Goal: Task Accomplishment & Management: Use online tool/utility

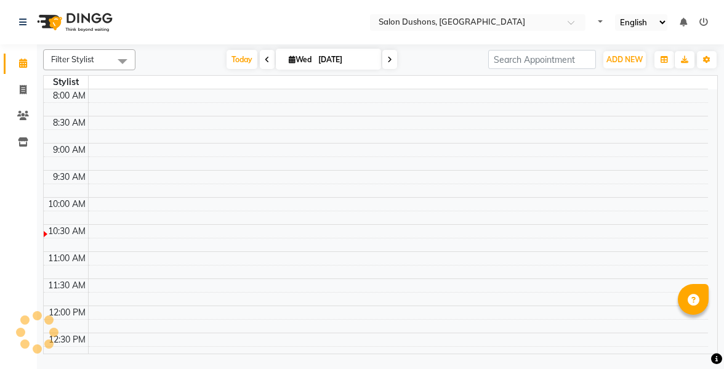
select select "en"
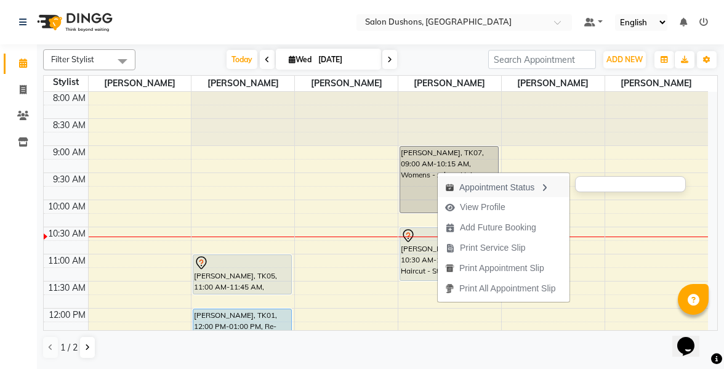
click at [475, 185] on div "Appointment Status" at bounding box center [504, 186] width 132 height 21
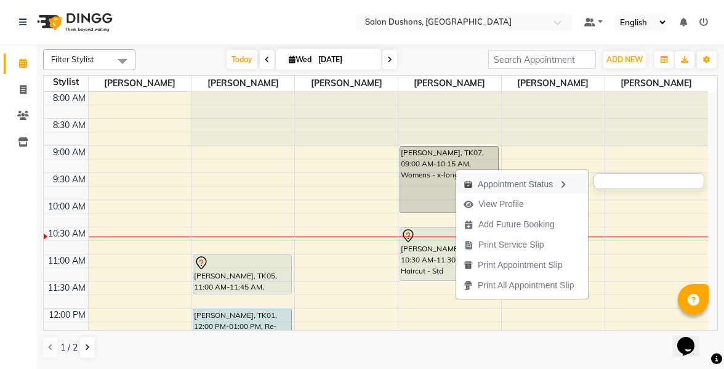
click at [564, 189] on div "Appointment Status" at bounding box center [522, 183] width 132 height 21
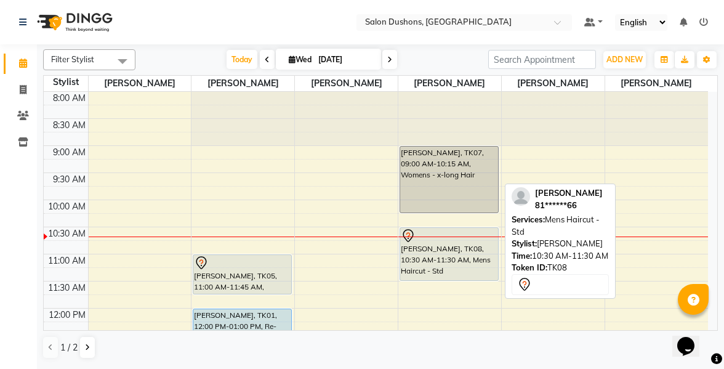
click at [452, 253] on div "Robert Artinian, TK08, 10:30 AM-11:30 AM, Mens Haircut - Std" at bounding box center [449, 254] width 98 height 52
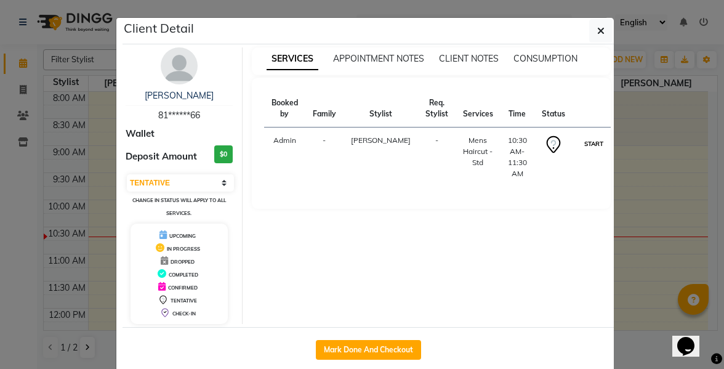
click at [581, 143] on button "START" at bounding box center [593, 143] width 25 height 15
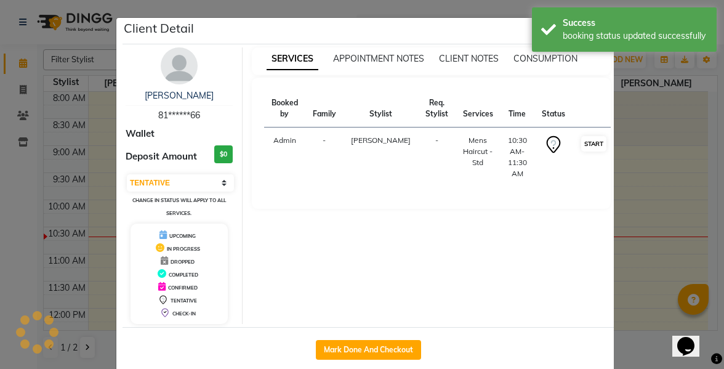
select select "1"
drag, startPoint x: 473, startPoint y: 26, endPoint x: 464, endPoint y: 23, distance: 10.5
click at [464, 23] on div "Client Detail" at bounding box center [368, 31] width 491 height 26
click at [620, 6] on ngb-modal-window "Client Detail Robert Artinian 81******66 Wallet Deposit Amount $0 Select IN SER…" at bounding box center [362, 184] width 724 height 369
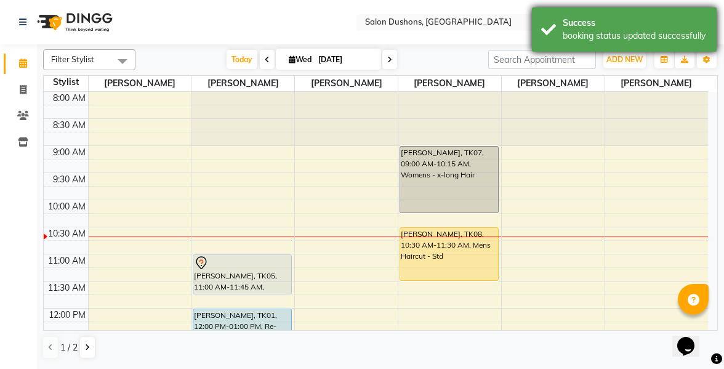
click at [628, 13] on div "Success booking status updated successfully" at bounding box center [624, 29] width 185 height 44
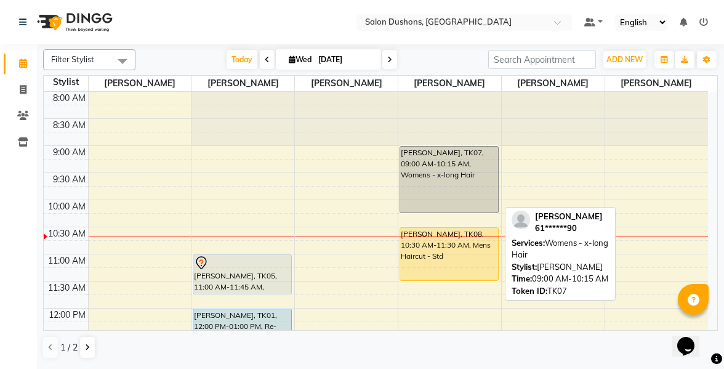
click at [449, 177] on div "Alicia Tingzon, TK07, 09:00 AM-10:15 AM, Womens - x-long Hair" at bounding box center [449, 180] width 98 height 66
select select "1"
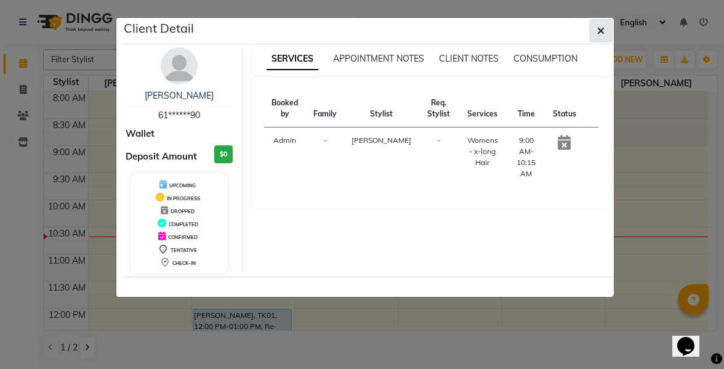
click at [604, 25] on span "button" at bounding box center [600, 31] width 7 height 12
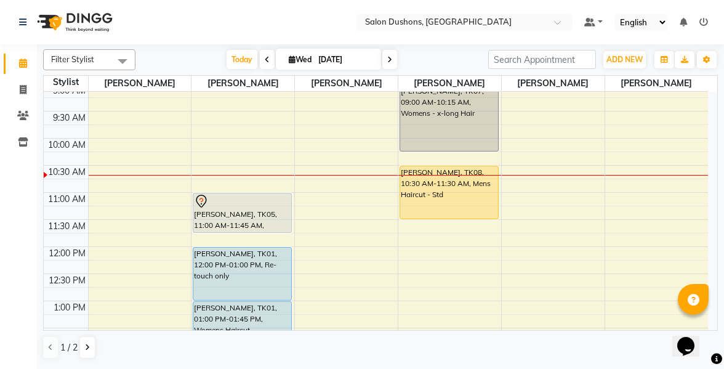
scroll to position [123, 0]
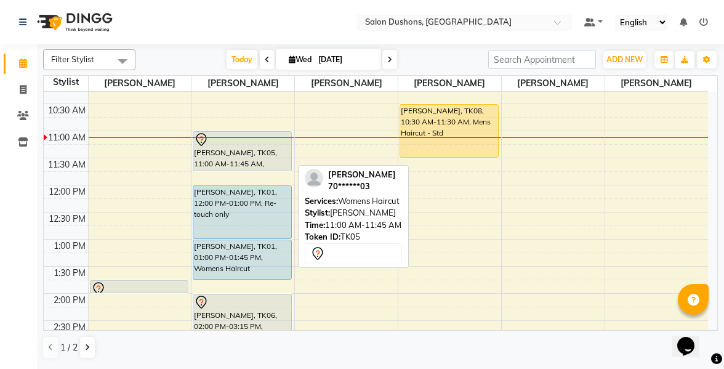
click at [252, 153] on div "Liz Whaley, TK05, 11:00 AM-11:45 AM, Womens Haircut" at bounding box center [242, 151] width 98 height 39
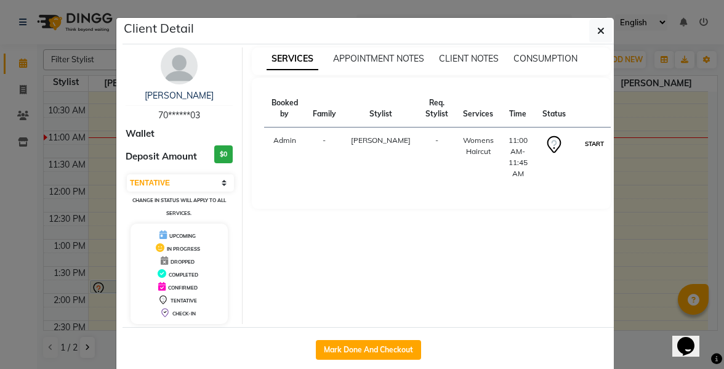
click at [582, 143] on button "START" at bounding box center [594, 143] width 25 height 15
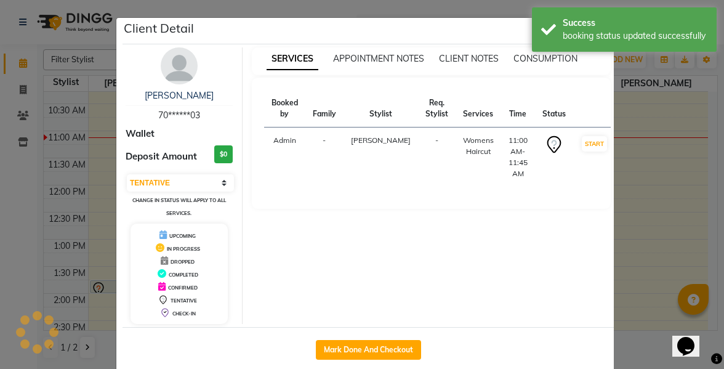
select select "1"
click at [643, 185] on ngb-modal-window "Client Detail Liz Whaley 70******03 Wallet Deposit Amount $0 Select IN SERVICE …" at bounding box center [362, 184] width 724 height 369
